Goal: Information Seeking & Learning: Learn about a topic

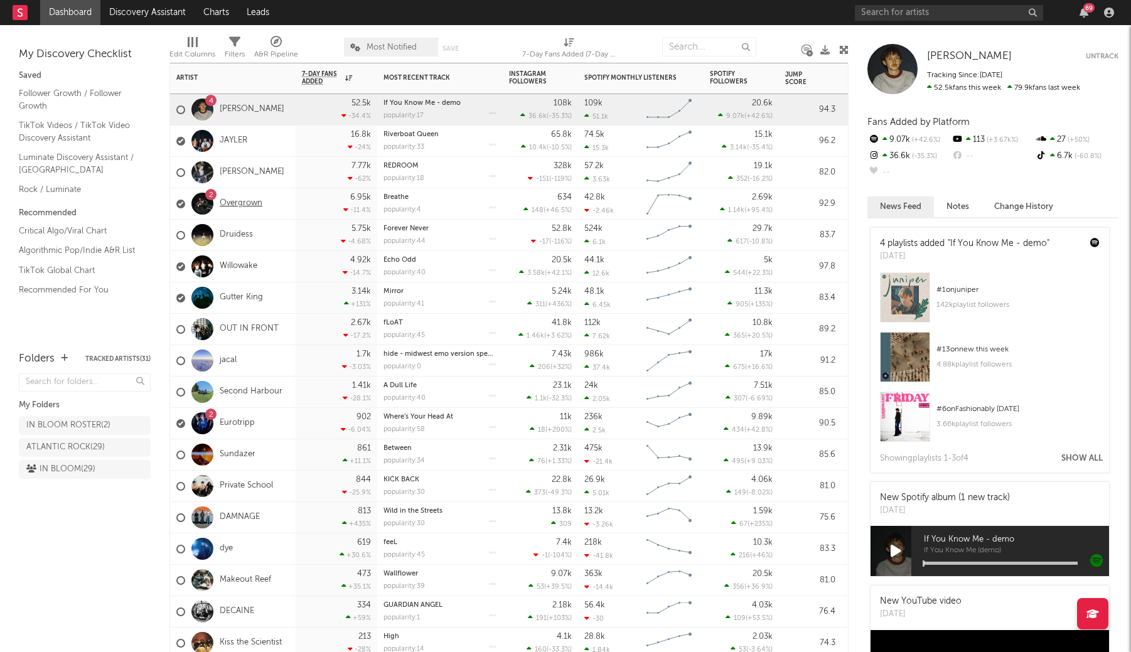
click at [243, 203] on link "Overgrown" at bounding box center [241, 203] width 43 height 11
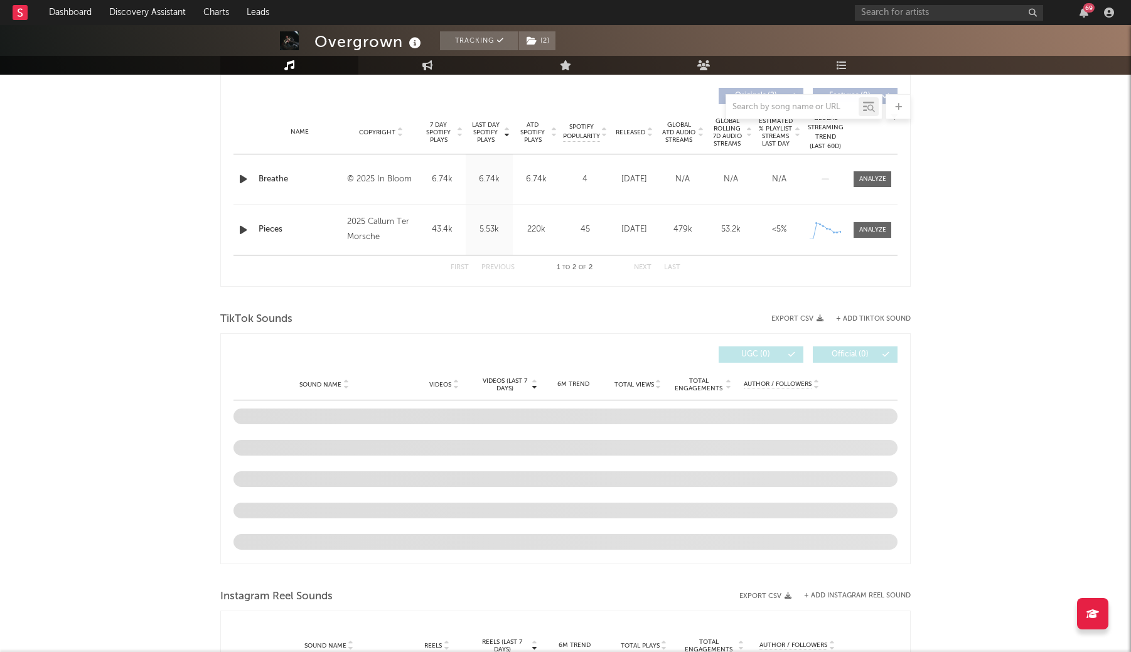
scroll to position [445, 0]
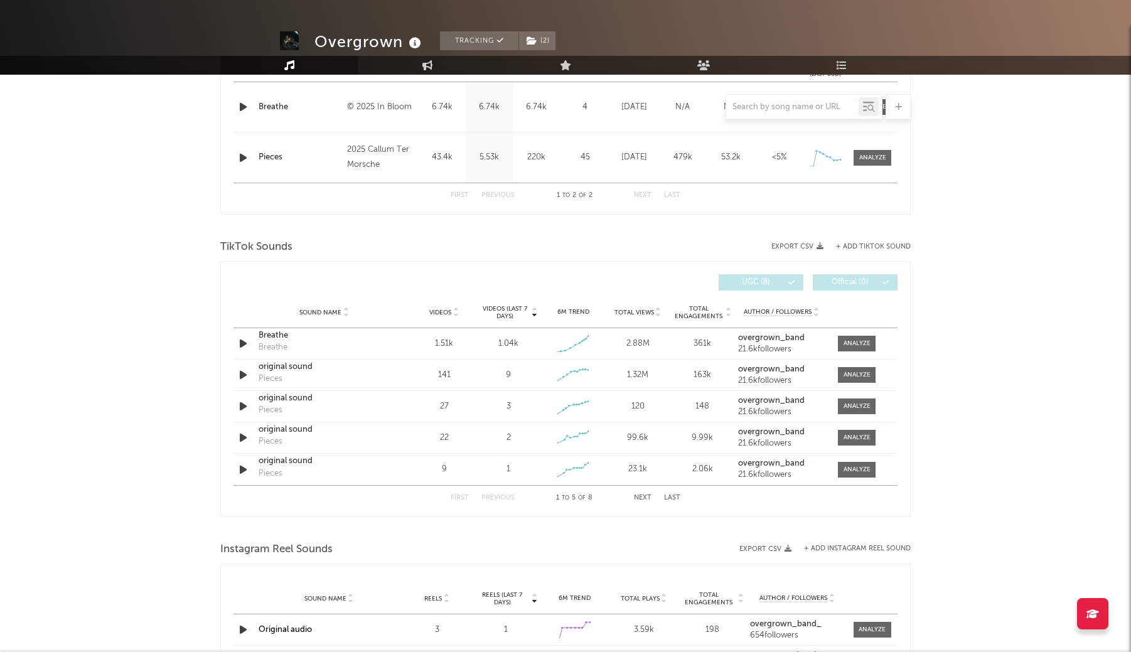
select select "1w"
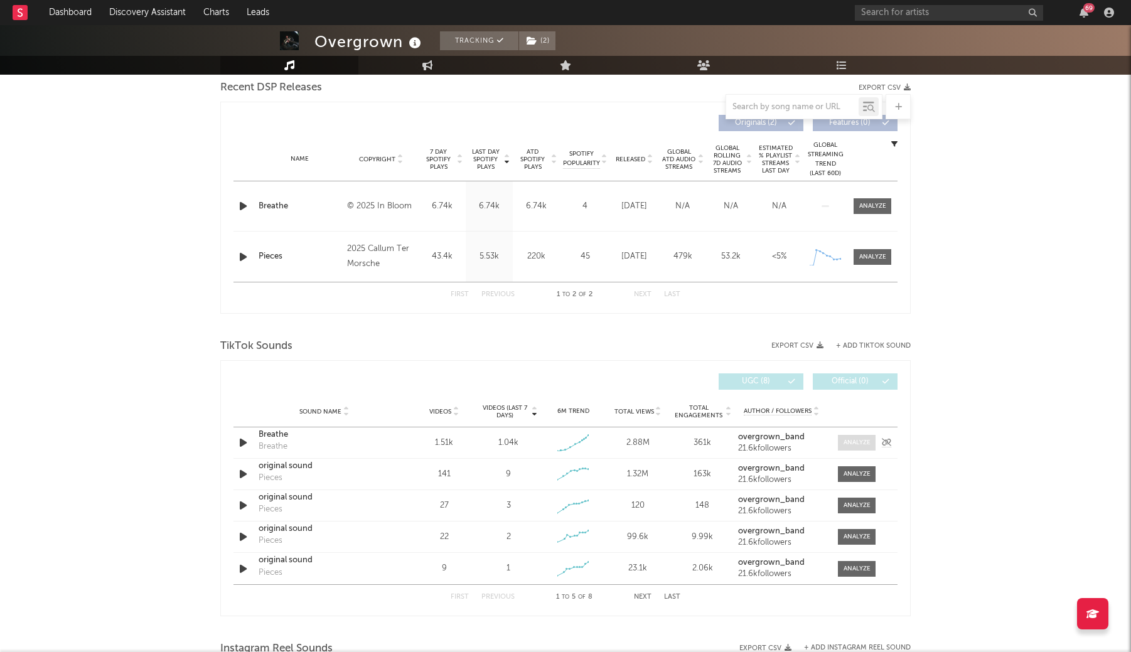
click at [856, 444] on div at bounding box center [856, 442] width 27 height 9
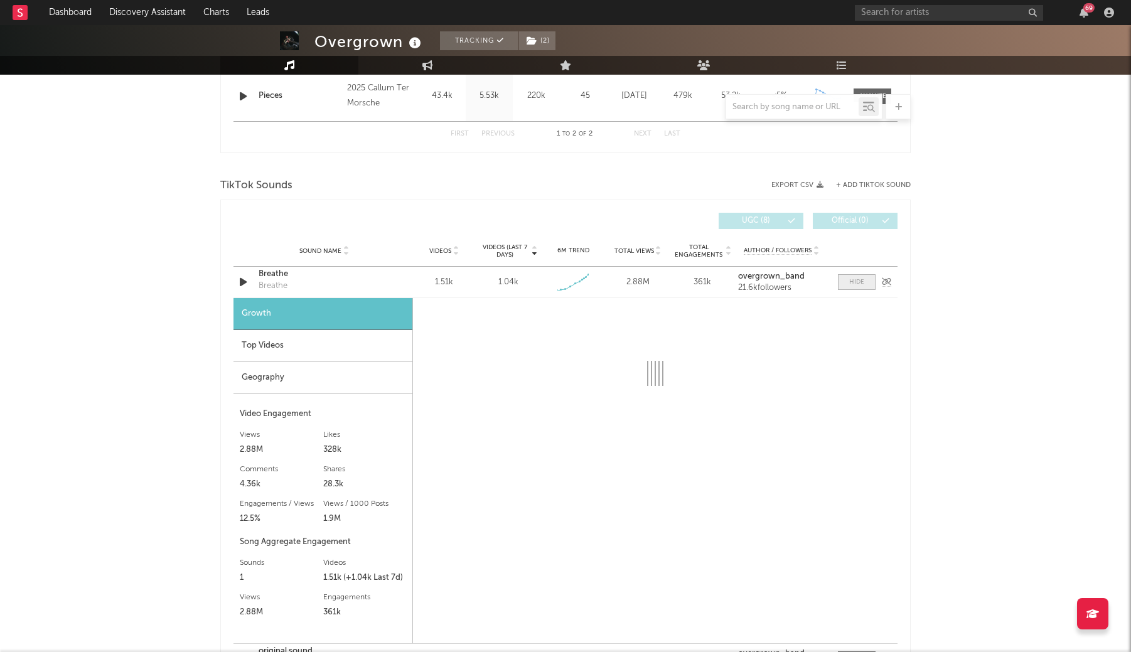
scroll to position [607, 0]
select select "1w"
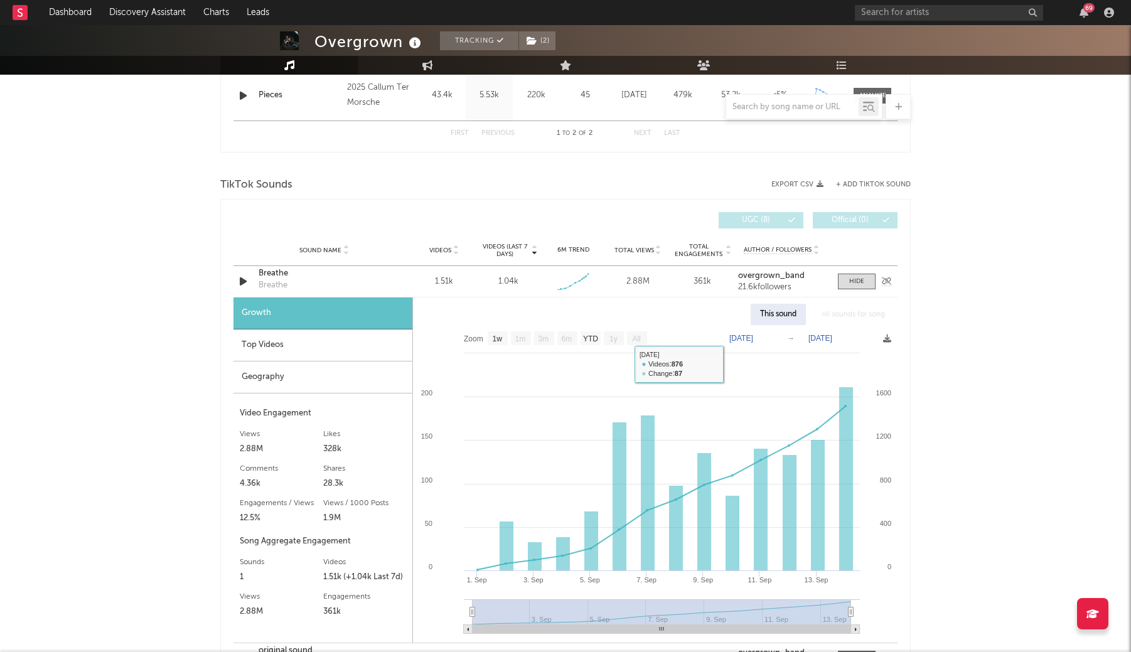
click at [286, 275] on div "Breathe" at bounding box center [324, 273] width 131 height 13
click at [289, 345] on div "Top Videos" at bounding box center [322, 345] width 179 height 32
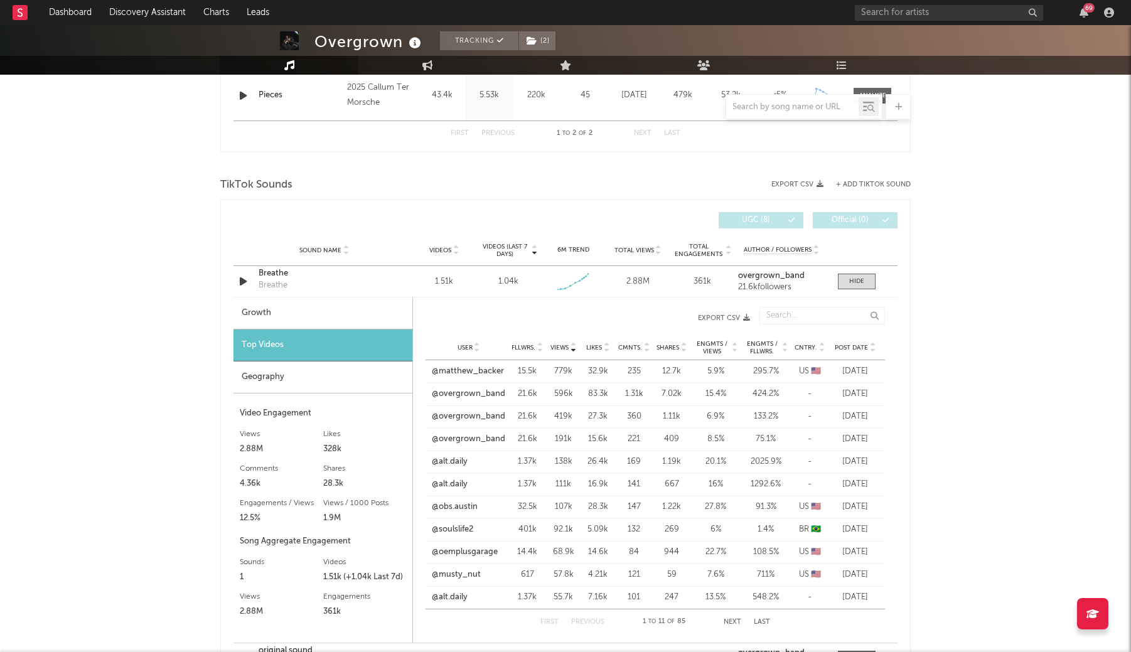
click at [866, 351] on span "Post Date" at bounding box center [851, 348] width 33 height 8
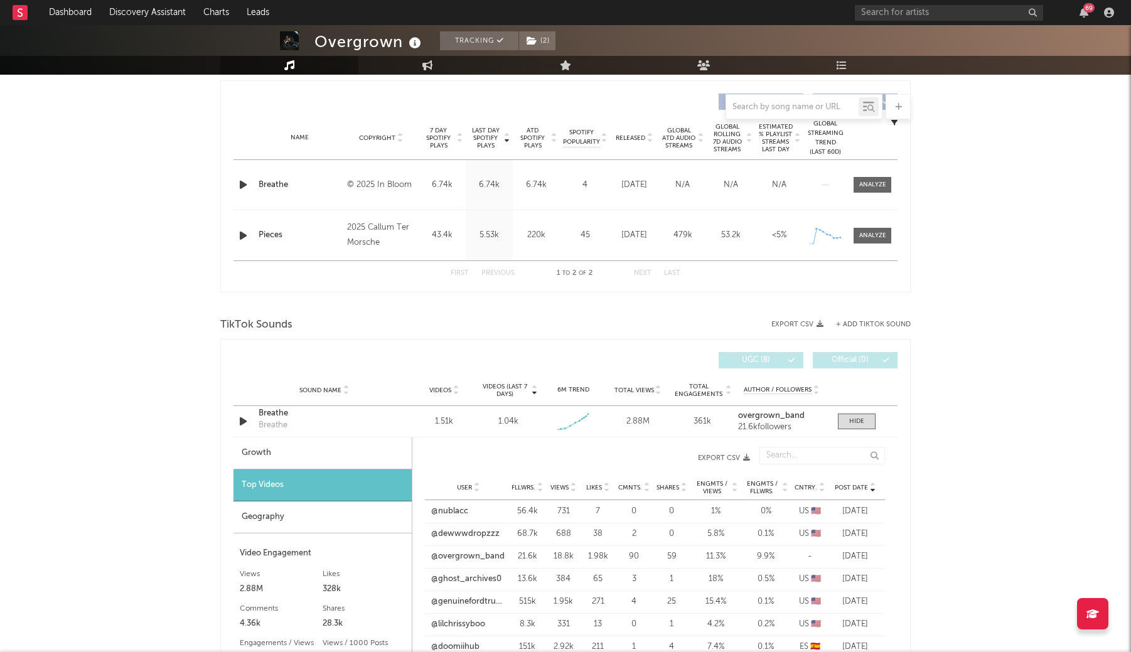
scroll to position [476, 0]
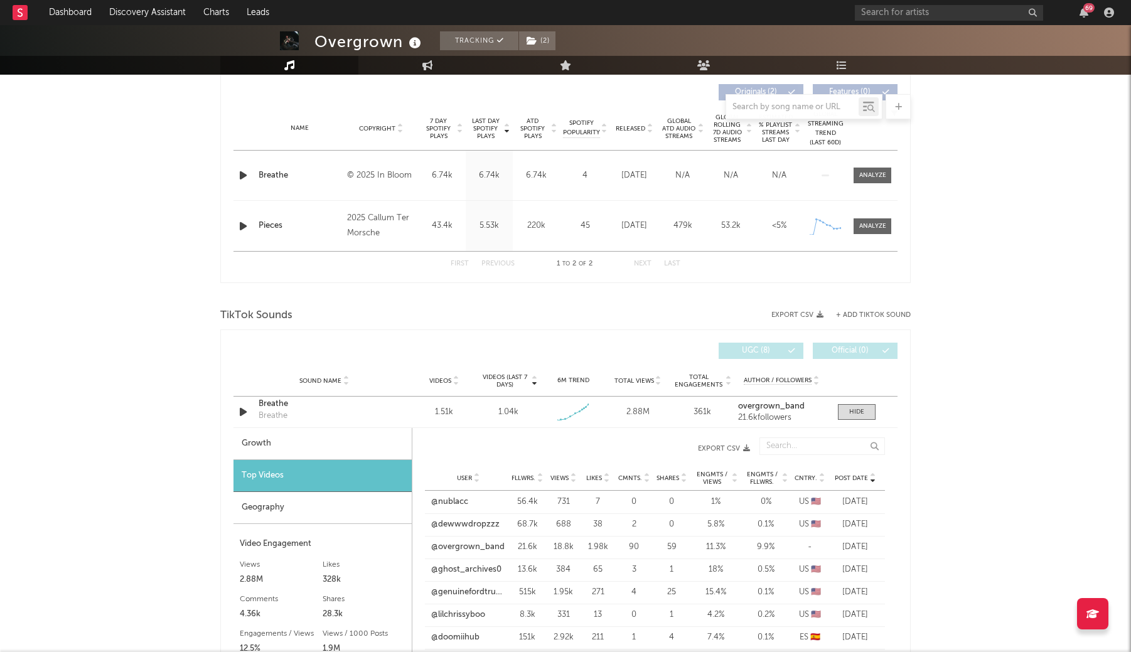
click at [865, 184] on div "Name Breathe Copyright © 2025 In Bloom Label In Bloom Album Names Breathe Compo…" at bounding box center [565, 176] width 664 height 50
click at [865, 173] on div at bounding box center [872, 175] width 27 height 9
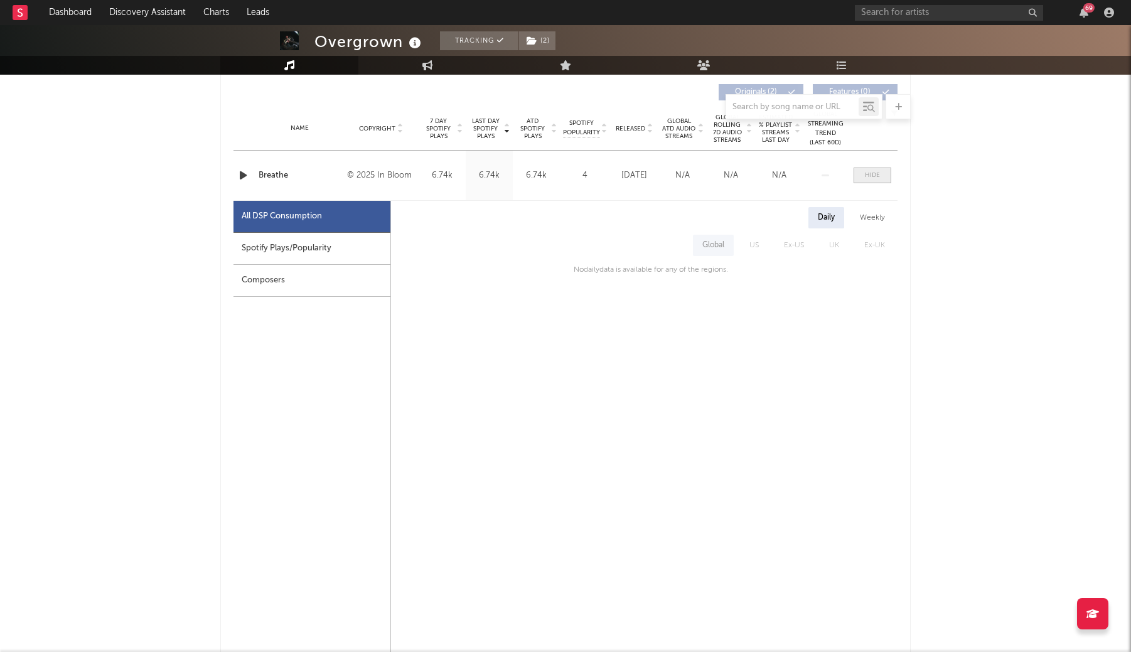
click at [865, 173] on div at bounding box center [872, 175] width 15 height 9
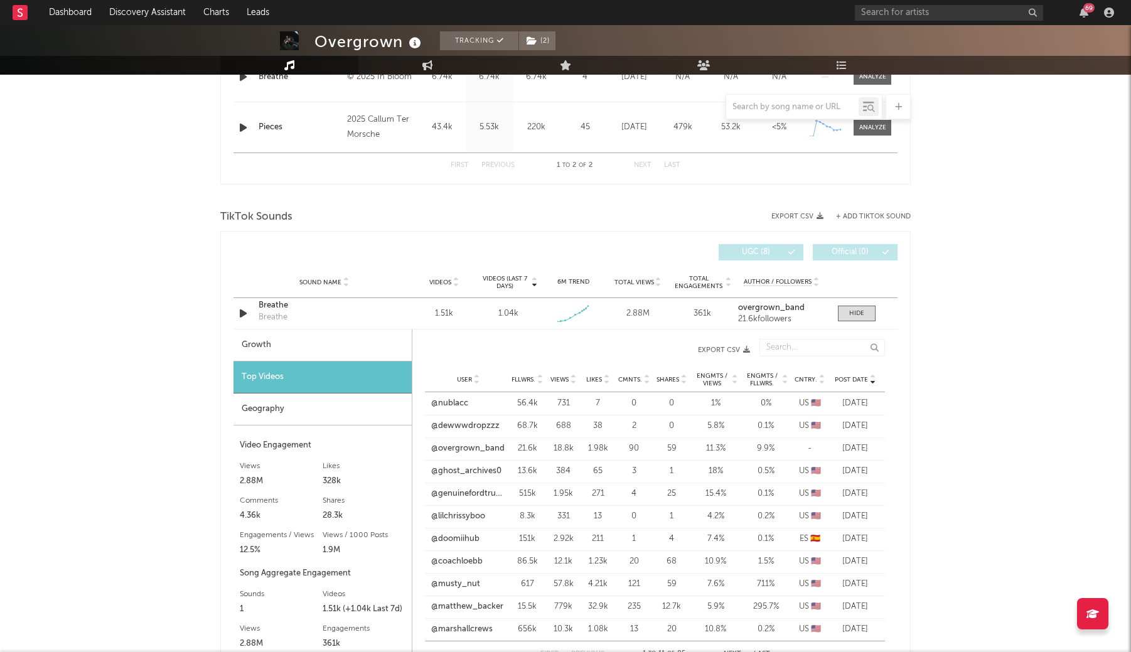
scroll to position [597, 0]
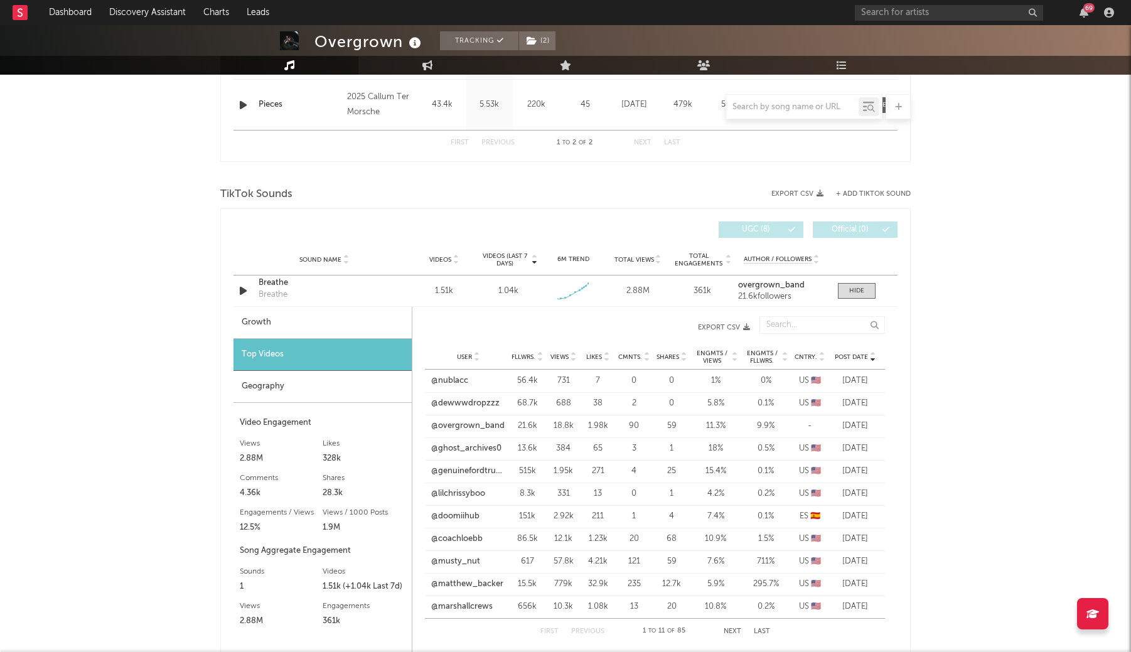
click at [335, 310] on div "Growth" at bounding box center [322, 323] width 178 height 32
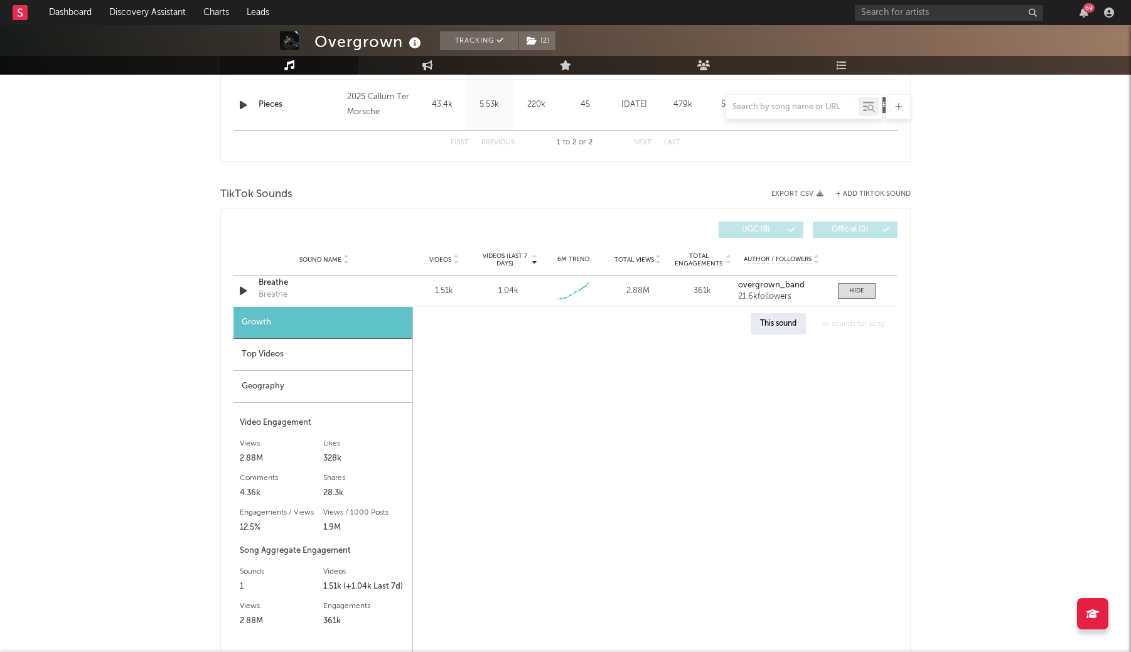
select select "1w"
